Goal: Task Accomplishment & Management: Complete application form

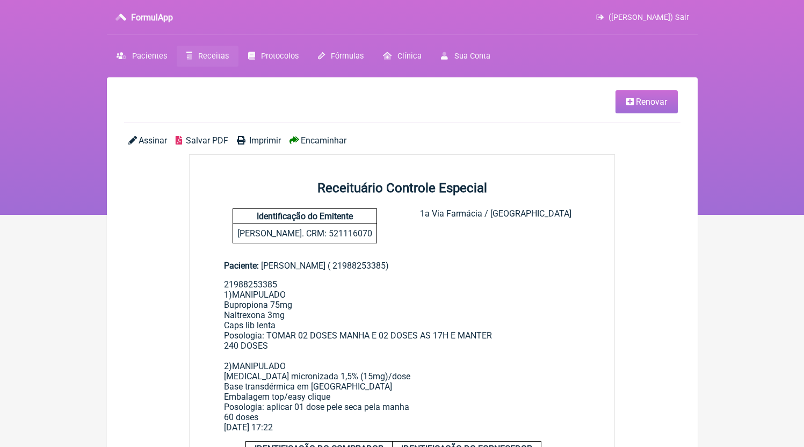
click at [217, 52] on span "Receitas" at bounding box center [213, 56] width 31 height 9
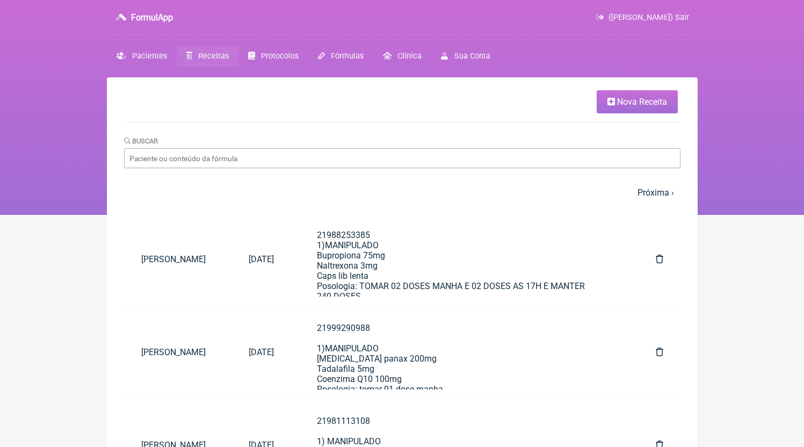
click at [617, 106] on span "Nova Receita" at bounding box center [642, 102] width 50 height 10
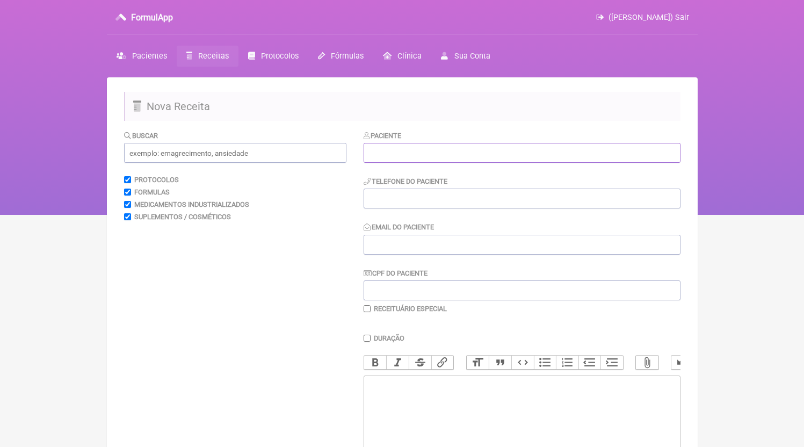
click at [441, 152] on input "text" at bounding box center [522, 153] width 317 height 20
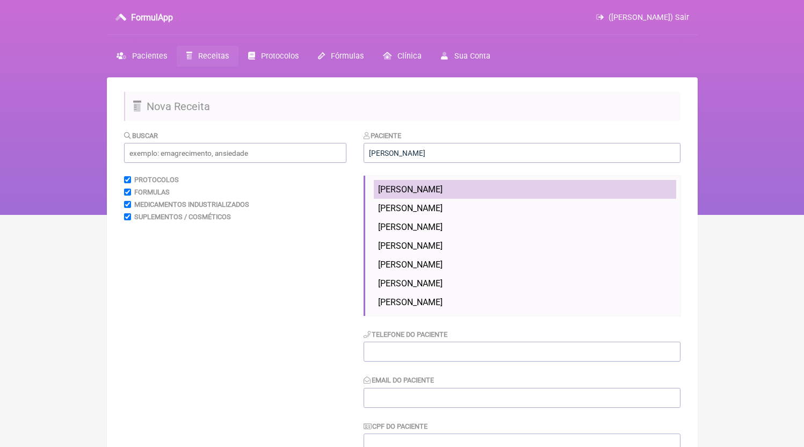
click at [471, 184] on li "[PERSON_NAME]" at bounding box center [525, 189] width 302 height 19
type input "[PERSON_NAME]"
type input "21986301354"
type input "[EMAIL_ADDRESS][DOMAIN_NAME]"
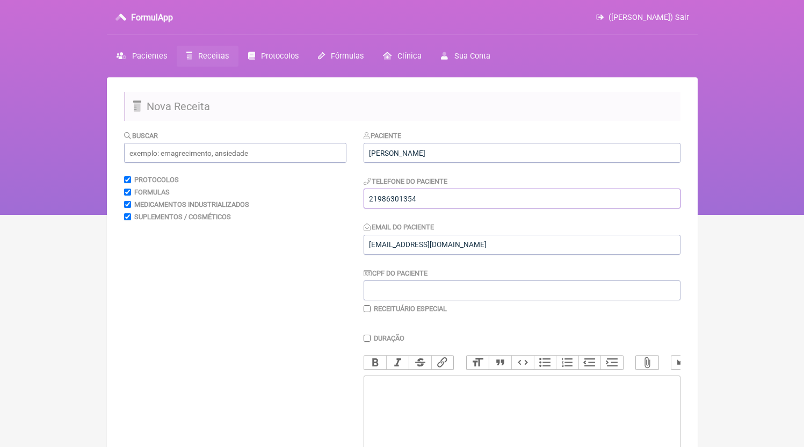
click at [441, 202] on input "21986301354" at bounding box center [522, 198] width 317 height 20
click at [464, 414] on trix-editor at bounding box center [522, 439] width 317 height 129
paste trix-editor "<div>21986301354</div>"
click at [292, 154] on input "text" at bounding box center [235, 153] width 222 height 20
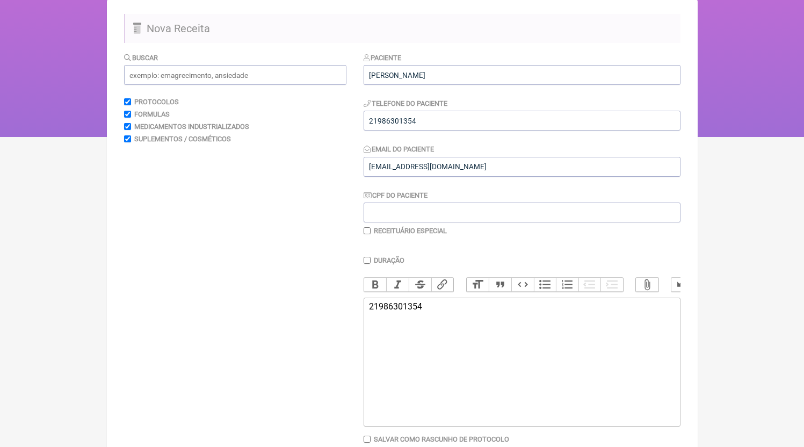
click at [478, 366] on trix-editor "21986301354" at bounding box center [522, 361] width 317 height 129
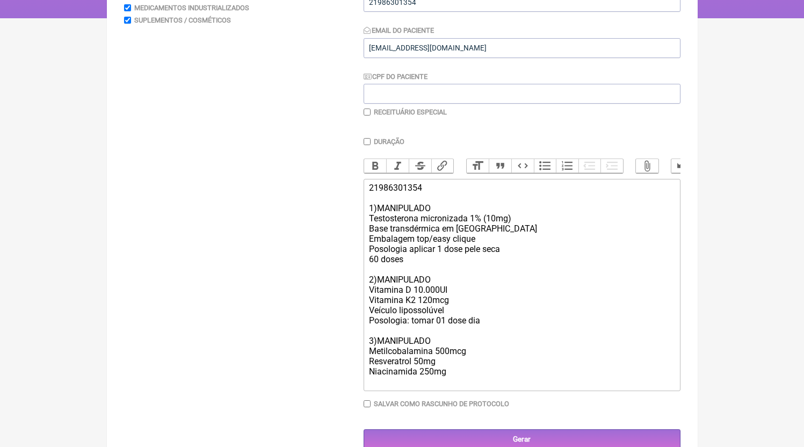
scroll to position [75, 0]
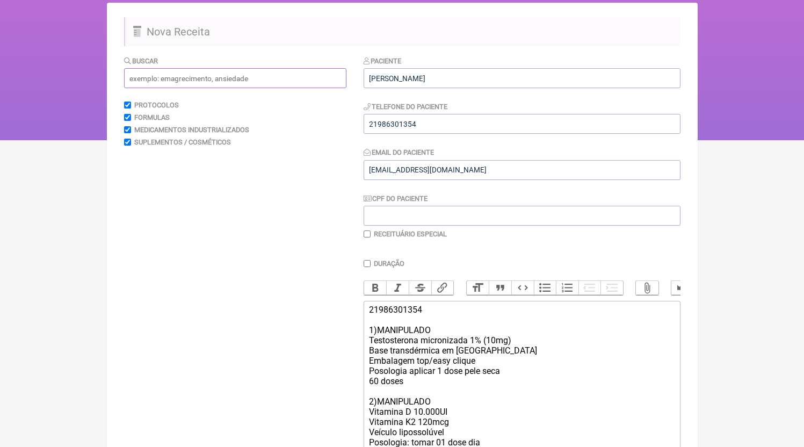
click at [180, 72] on input "text" at bounding box center [235, 78] width 222 height 20
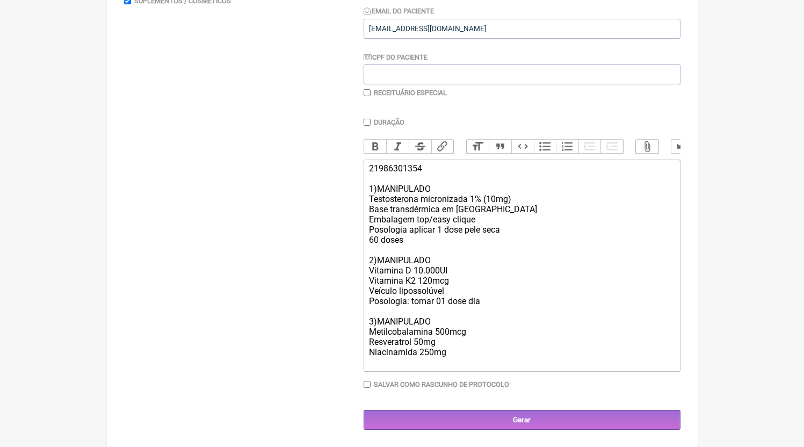
click at [469, 366] on div "21986301354 1)MANIPULADO [MEDICAL_DATA] micronizada 1% (10mg) Base transdérmica…" at bounding box center [521, 265] width 305 height 204
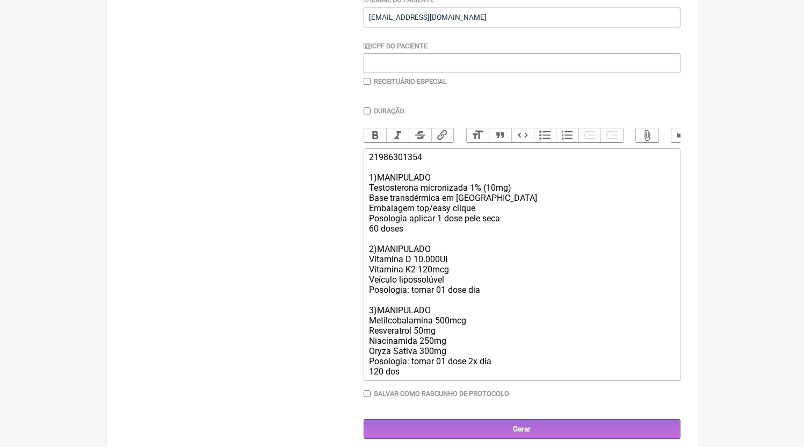
type trix-editor "<div>21986301354<br><br>1)MANIPULADO<br>[MEDICAL_DATA] micronizada 1% (10mg)<br…"
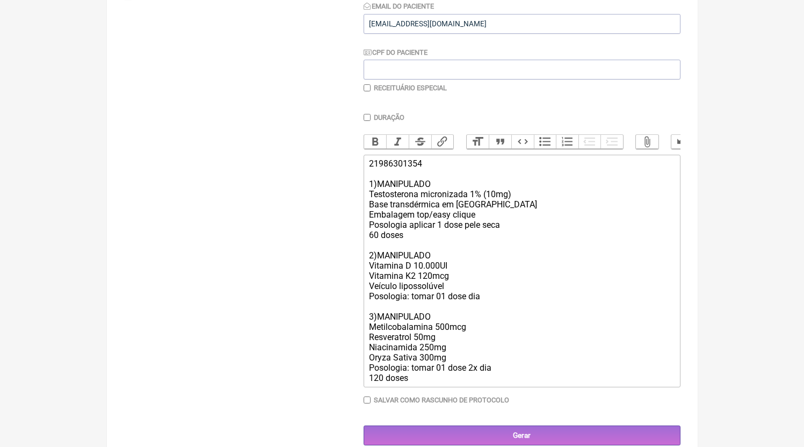
click at [398, 85] on div "Paciente [PERSON_NAME] VIANA Telefone do Paciente 21986301354 Email do Paciente…" at bounding box center [522, 0] width 317 height 183
click at [400, 84] on div "Paciente [PERSON_NAME] VIANA Telefone do Paciente 21986301354 Email do Paciente…" at bounding box center [522, 0] width 317 height 183
click at [400, 90] on label "Receituário Especial" at bounding box center [410, 88] width 73 height 8
checkbox input "true"
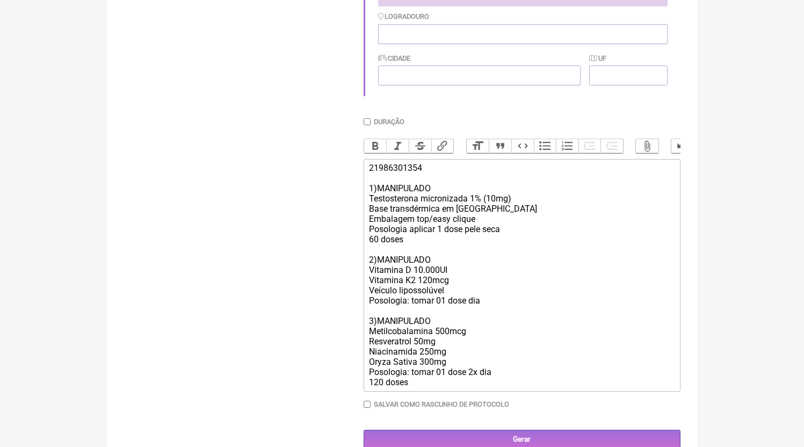
scroll to position [386, 0]
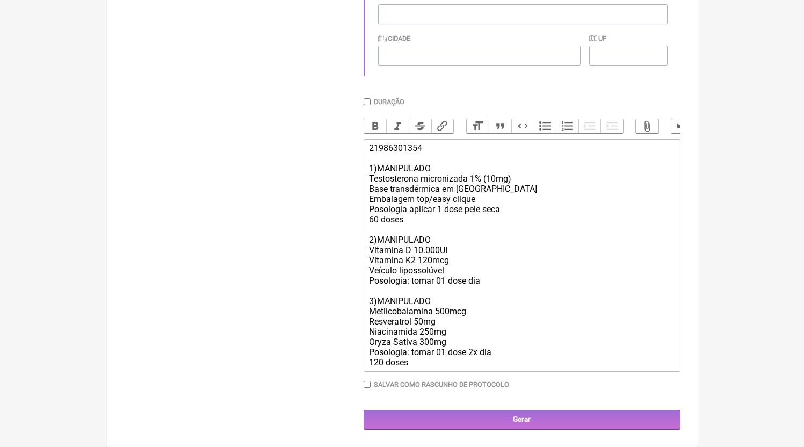
click at [387, 288] on div "21986301354 1)MANIPULADO [MEDICAL_DATA] micronizada 1% (10mg) Base transdérmica…" at bounding box center [521, 255] width 305 height 224
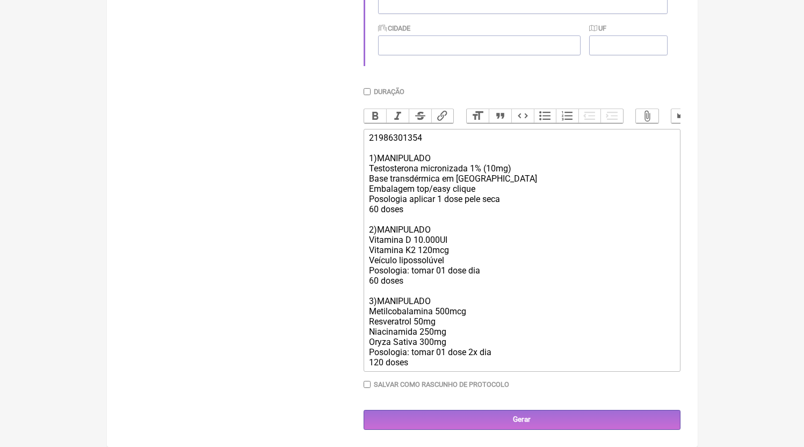
type trix-editor "<div>21986301354<br><br>1)MANIPULADO<br>[MEDICAL_DATA] micronizada 1% (10mg)<br…"
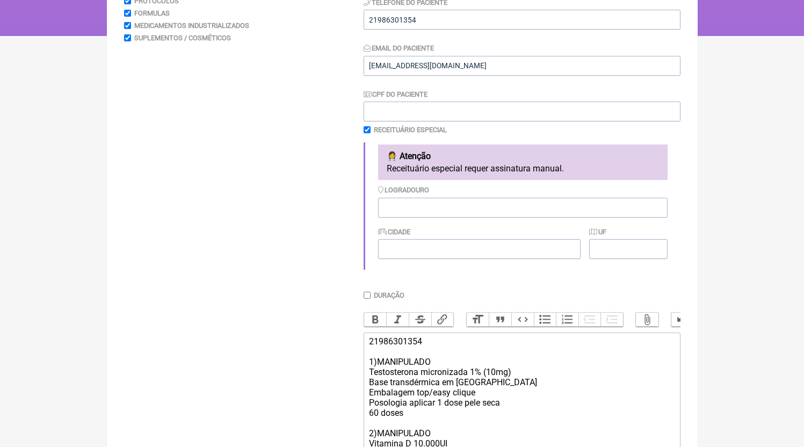
scroll to position [396, 0]
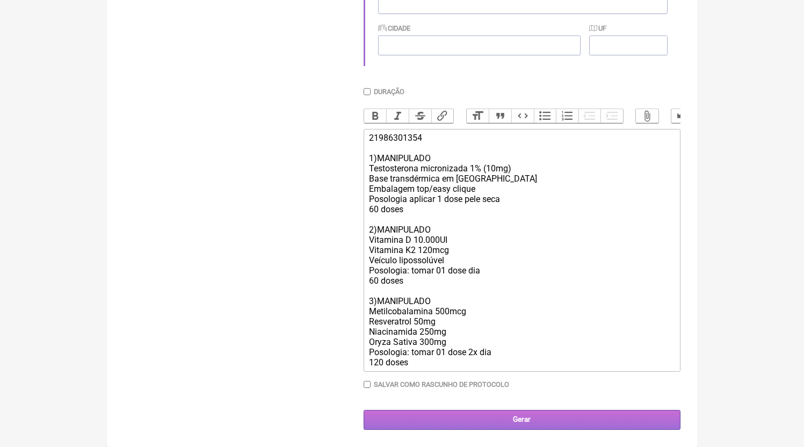
click at [469, 412] on input "Gerar" at bounding box center [522, 420] width 317 height 20
